Goal: Information Seeking & Learning: Learn about a topic

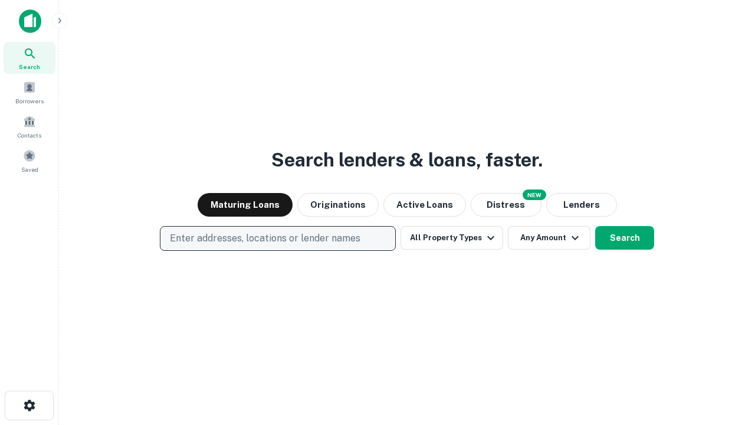
click at [277, 238] on p "Enter addresses, locations or lender names" at bounding box center [265, 238] width 191 height 14
type input "**********"
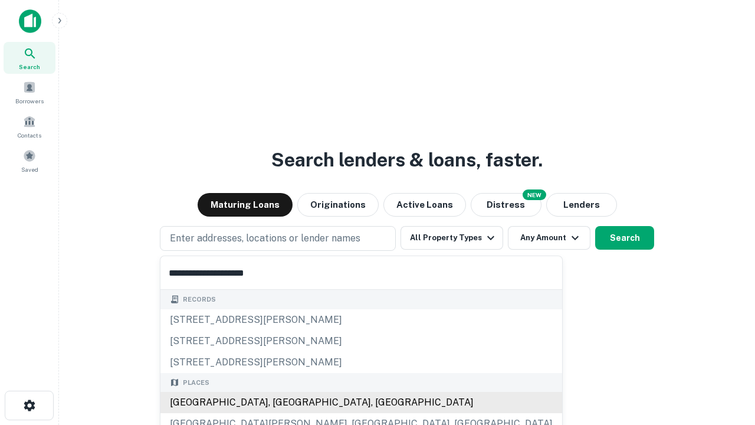
click at [282, 403] on div "[GEOGRAPHIC_DATA], [GEOGRAPHIC_DATA], [GEOGRAPHIC_DATA]" at bounding box center [362, 402] width 402 height 21
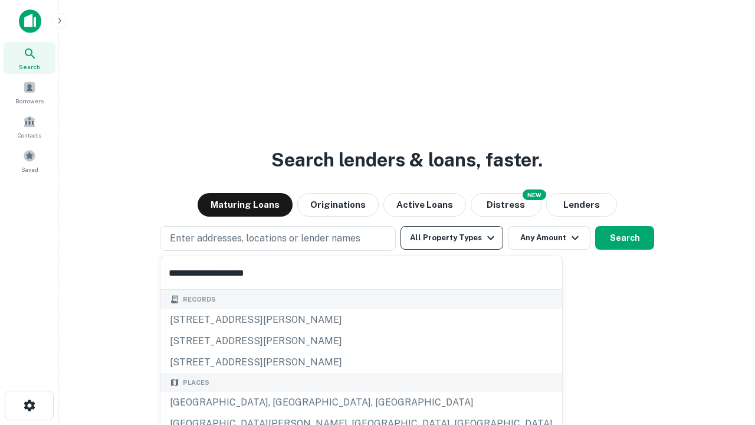
click at [452, 238] on button "All Property Types" at bounding box center [452, 238] width 103 height 24
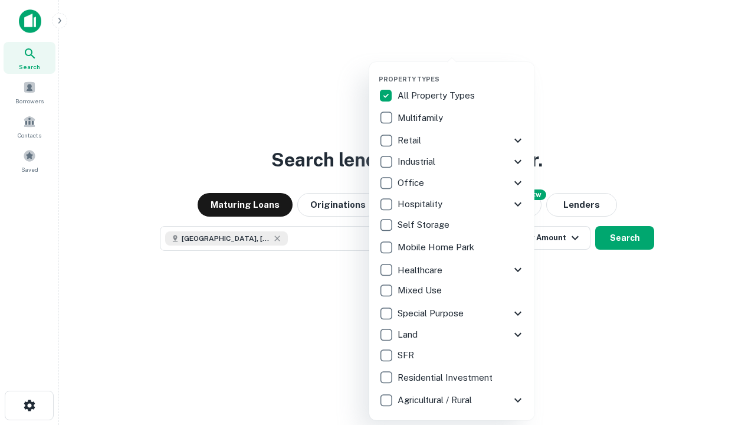
click at [462, 71] on button "button" at bounding box center [461, 71] width 165 height 1
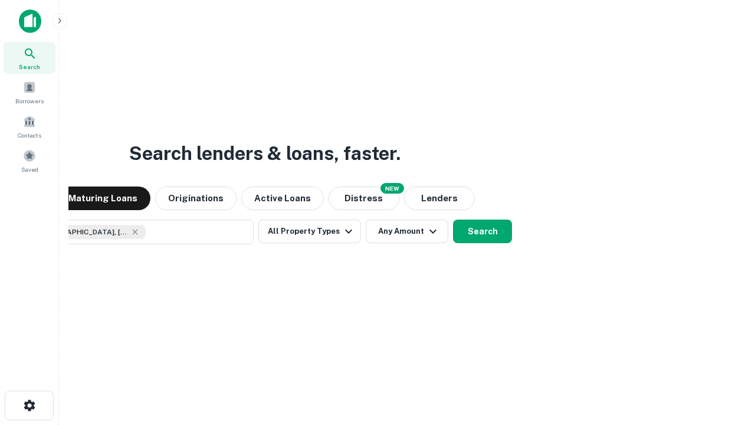
scroll to position [19, 0]
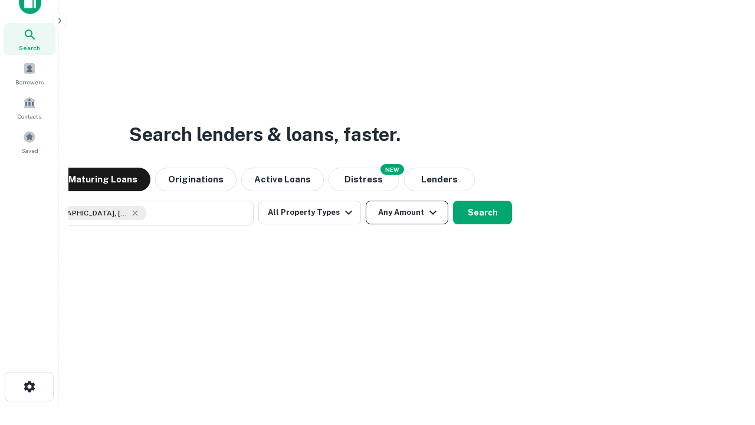
click at [366, 201] on button "Any Amount" at bounding box center [407, 213] width 83 height 24
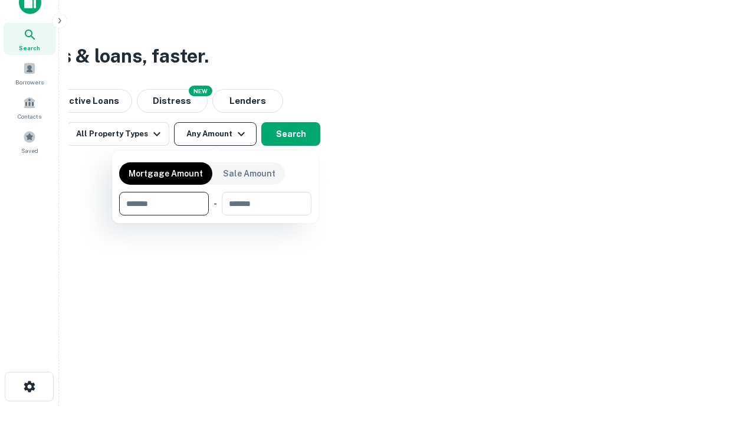
type input "*******"
click at [215, 215] on button "button" at bounding box center [215, 215] width 192 height 1
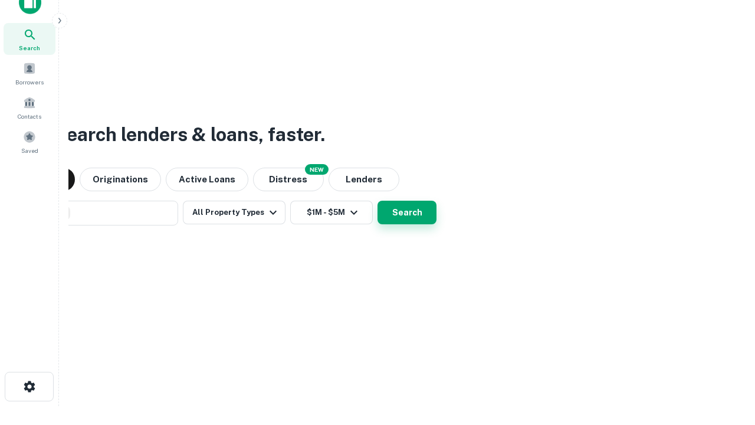
click at [378, 201] on button "Search" at bounding box center [407, 213] width 59 height 24
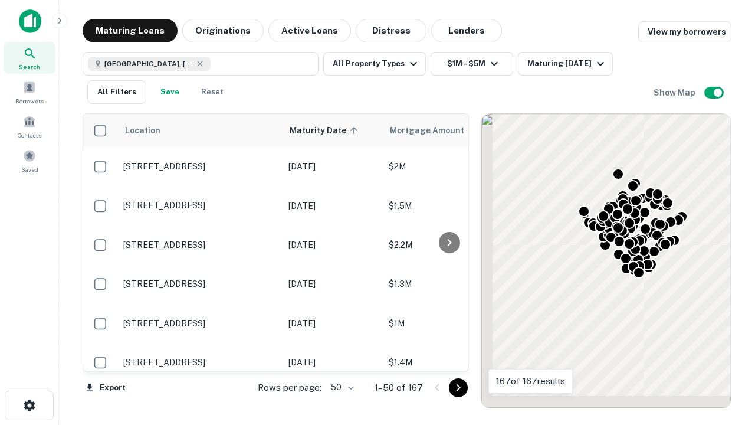
click at [341, 387] on body "Search Borrowers Contacts Saved Maturing Loans Originations Active Loans Distre…" at bounding box center [377, 212] width 755 height 425
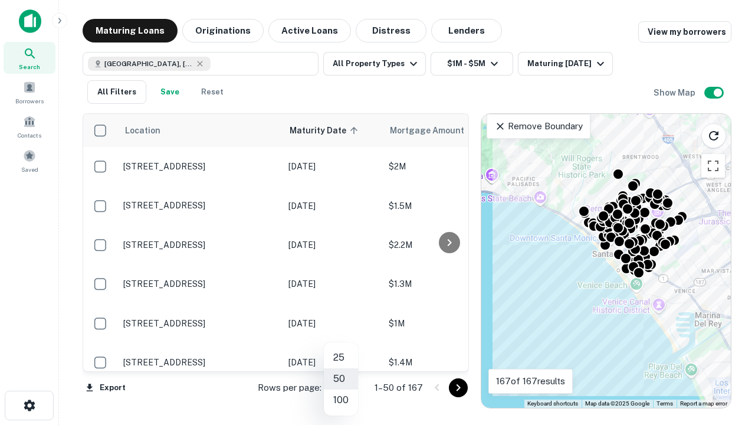
click at [341, 358] on li "25" at bounding box center [341, 357] width 34 height 21
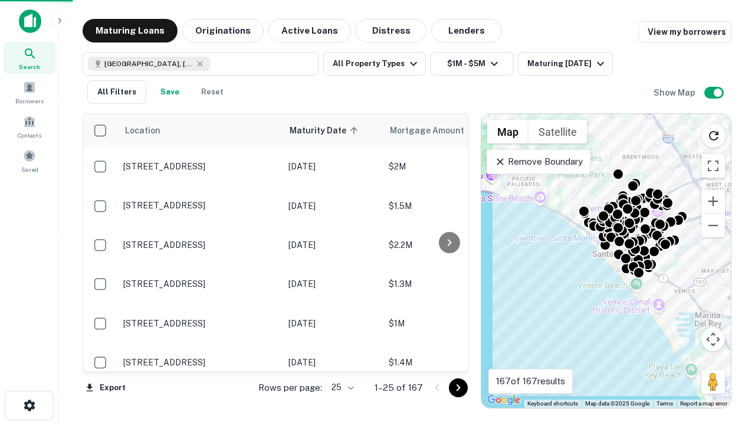
click at [458, 387] on icon "Go to next page" at bounding box center [458, 388] width 14 height 14
